Goal: Complete application form

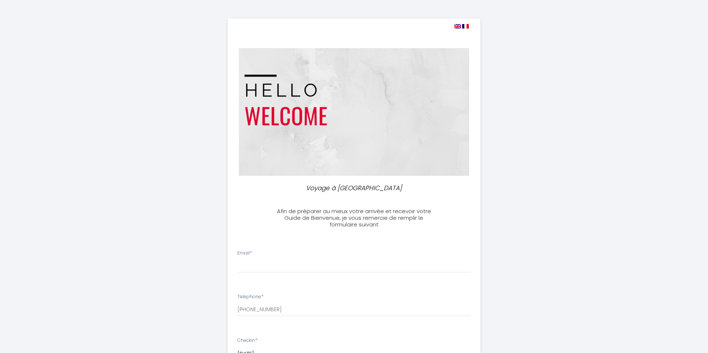
select select
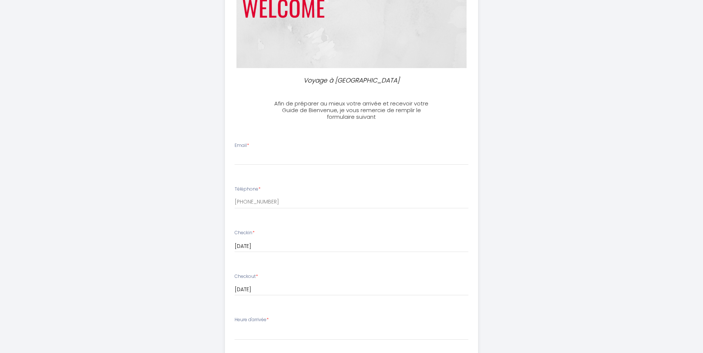
scroll to position [111, 0]
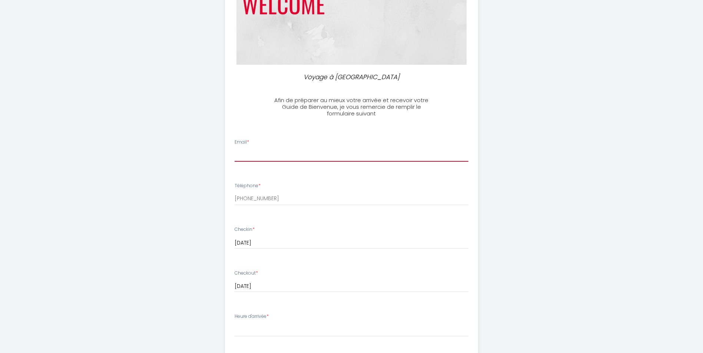
click at [240, 155] on input "Email *" at bounding box center [352, 155] width 234 height 13
type input "[EMAIL_ADDRESS][DOMAIN_NAME]"
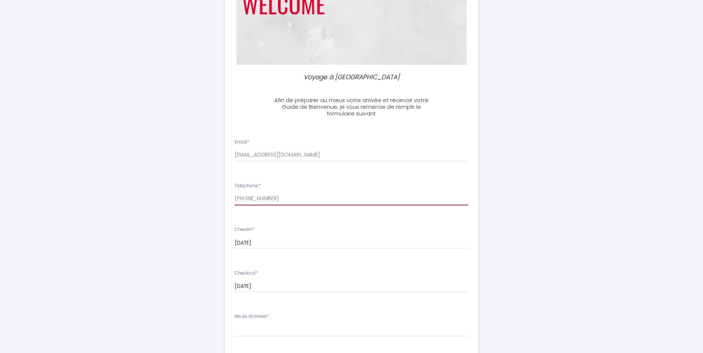
click at [255, 200] on input "[PHONE_NUMBER]" at bounding box center [352, 198] width 234 height 13
type input "[PHONE_NUMBER]"
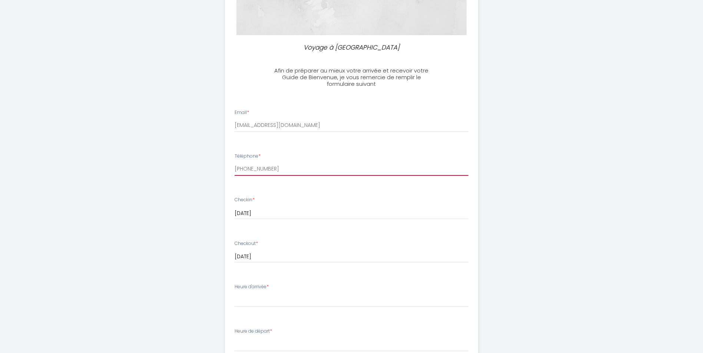
scroll to position [222, 0]
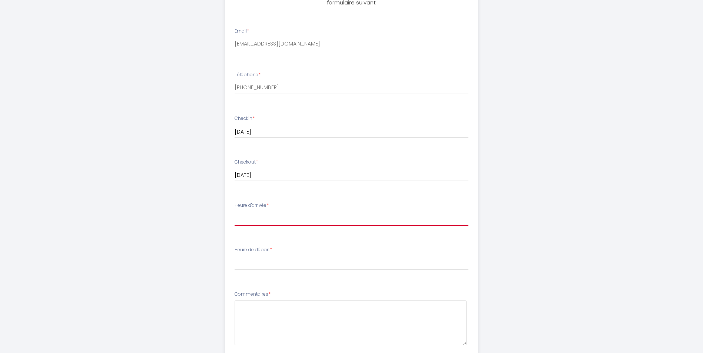
click at [256, 222] on select "17:00 17:30 18:00 18:30 19:00 19:30 20:00 20:30 21:00 21:30 22:00 22:30 23:00 2…" at bounding box center [352, 219] width 234 height 14
select select "17:00"
click at [235, 212] on select "17:00 17:30 18:00 18:30 19:00 19:30 20:00 20:30 21:00 21:30 22:00 22:30 23:00 2…" at bounding box center [352, 219] width 234 height 14
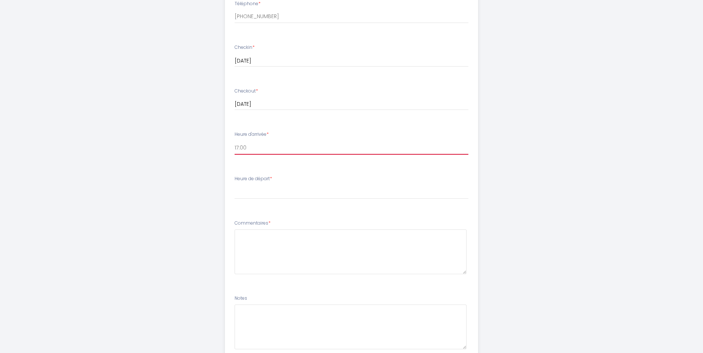
scroll to position [296, 0]
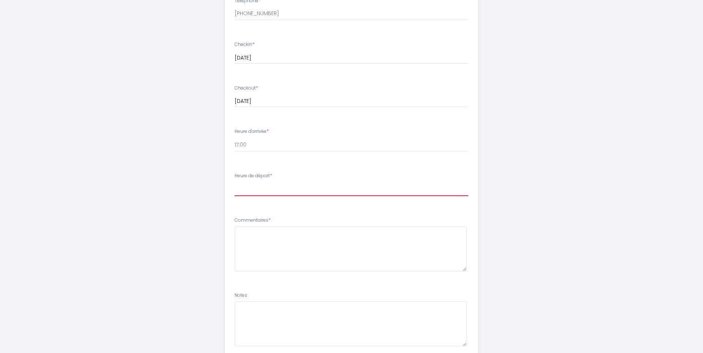
click at [242, 193] on select "00:00 00:30 01:00 01:30 02:00 02:30 03:00 03:30 04:00 04:30 05:00 05:30 06:00 0…" at bounding box center [352, 189] width 234 height 14
select select "11:00"
click at [235, 182] on select "00:00 00:30 01:00 01:30 02:00 02:30 03:00 03:30 04:00 04:30 05:00 05:30 06:00 0…" at bounding box center [352, 189] width 234 height 14
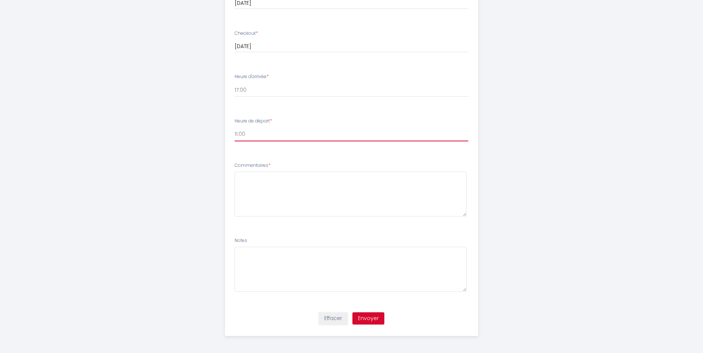
scroll to position [353, 0]
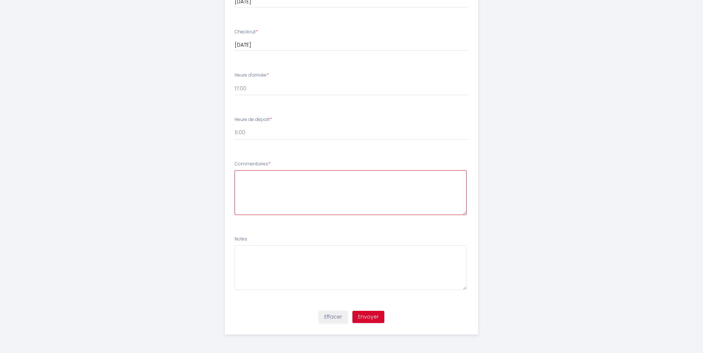
click at [256, 179] on textarea at bounding box center [351, 192] width 232 height 45
paste textarea "L'équipe dispose d'un véhicule. Y a-t-il un parking à proximité ?"
paste textarea "Existe-t-il des informations importantes concernant l'utilisation de l'hébergem…"
paste textarea "C'est un voyage de travail"
type textarea "Bonjour, L'équipe dispose d'un véhicule. Y a-t-il un parking à proximité ? Exis…"
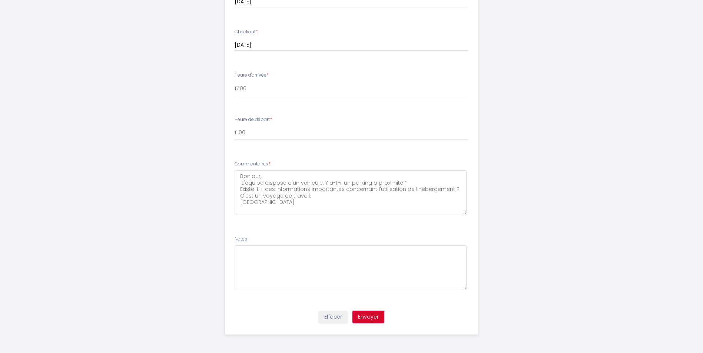
click at [363, 315] on button "Envoyer" at bounding box center [368, 317] width 32 height 13
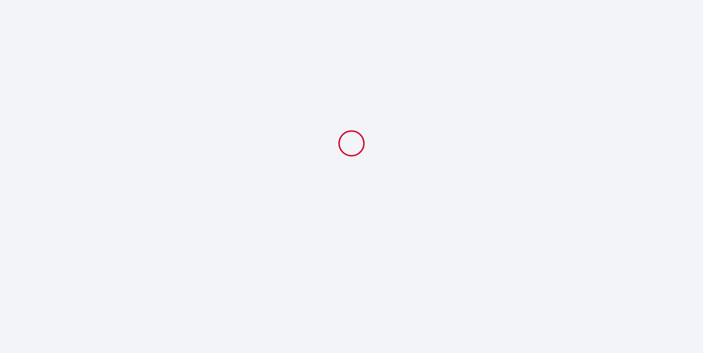
select select "11:00"
